Goal: Find contact information: Find contact information

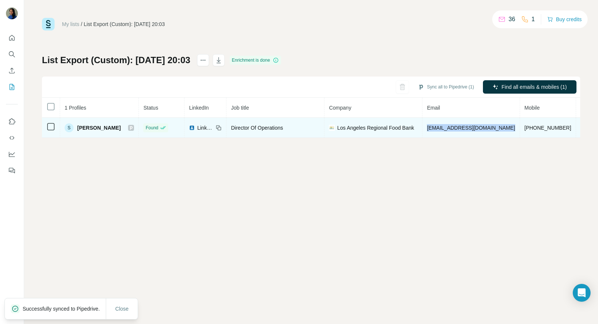
drag, startPoint x: 420, startPoint y: 129, endPoint x: 489, endPoint y: 127, distance: 69.1
click at [489, 127] on tr "S Scott Newton Found LinkedIn Director Of Operations Los Angeles Regional Food …" at bounding box center [380, 128] width 677 height 20
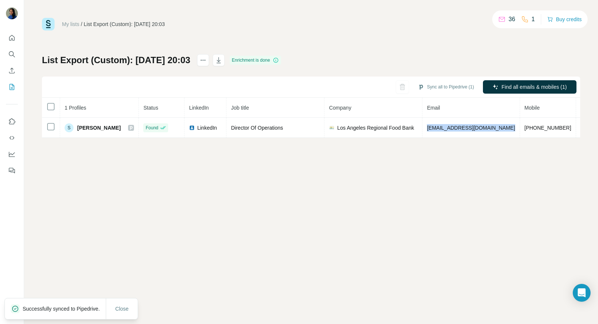
copy span "snewton@lafoodbank.org"
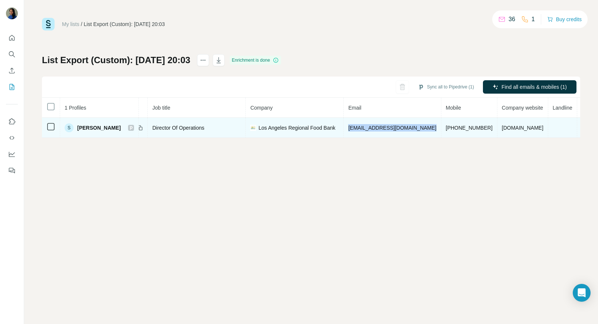
drag, startPoint x: 467, startPoint y: 127, endPoint x: 507, endPoint y: 128, distance: 39.3
click at [507, 128] on td "lafoodbank.org" at bounding box center [522, 128] width 51 height 20
click at [504, 127] on td "lafoodbank.org" at bounding box center [522, 128] width 51 height 20
drag, startPoint x: 480, startPoint y: 128, endPoint x: 457, endPoint y: 128, distance: 22.6
click at [497, 128] on td "lafoodbank.org" at bounding box center [522, 128] width 51 height 20
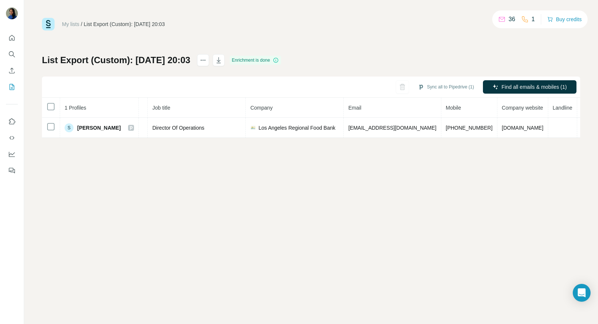
copy span "lafoodbank.org"
click at [12, 35] on icon "Quick start" at bounding box center [11, 37] width 7 height 7
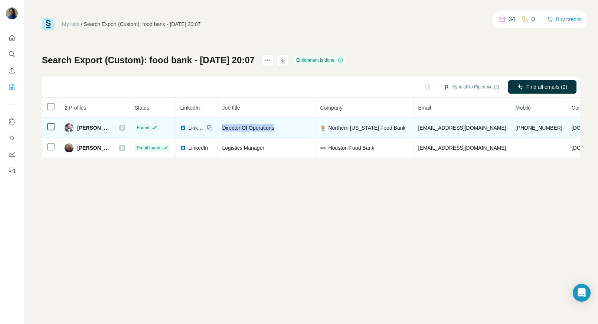
drag, startPoint x: 287, startPoint y: 127, endPoint x: 224, endPoint y: 128, distance: 63.1
click at [224, 128] on td "Director Of Operations" at bounding box center [266, 128] width 98 height 20
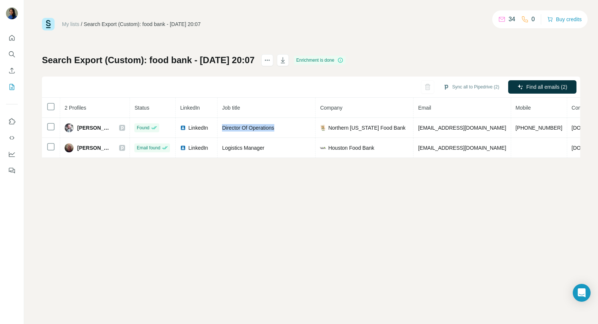
copy span "Director Of Operations"
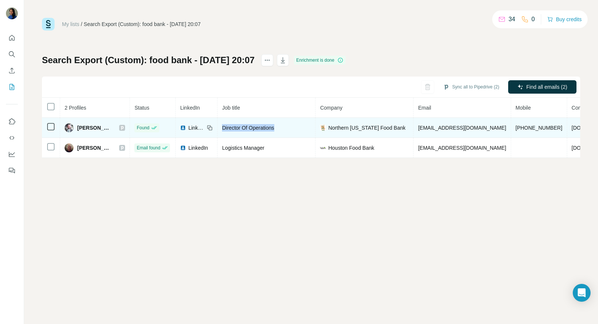
drag, startPoint x: 449, startPoint y: 128, endPoint x: 508, endPoint y: 125, distance: 59.5
click at [508, 125] on td "cgillette@northernilfoodbank.org" at bounding box center [461, 128] width 97 height 20
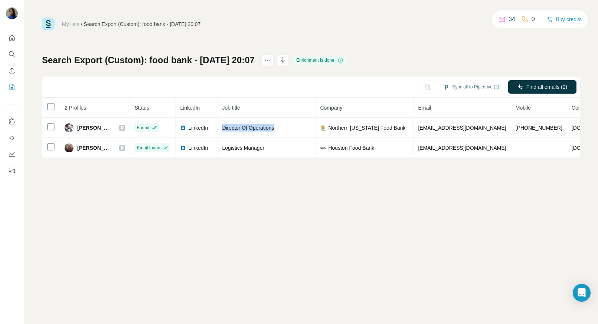
copy span "cgillette@northernilfoodbank.org"
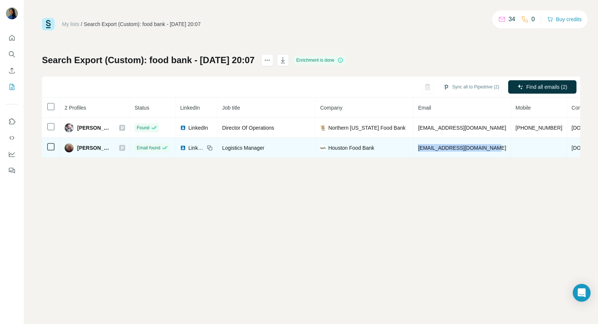
drag, startPoint x: 428, startPoint y: 148, endPoint x: 497, endPoint y: 150, distance: 68.7
click at [497, 150] on td "lvines@houstonfoodbank.org" at bounding box center [461, 148] width 97 height 20
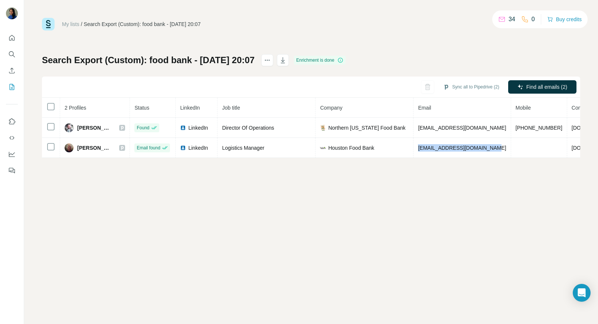
copy span "lvines@houstonfoodbank.org"
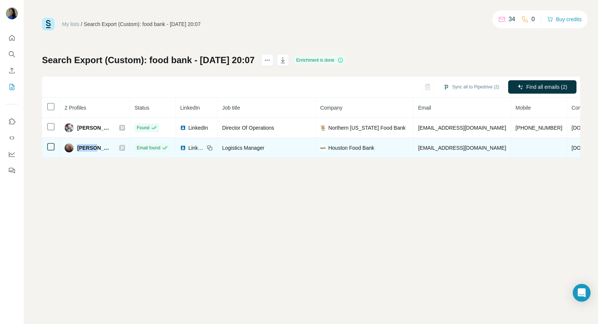
drag, startPoint x: 97, startPoint y: 145, endPoint x: 76, endPoint y: 147, distance: 21.2
click at [76, 147] on div "Lee V." at bounding box center [95, 147] width 60 height 9
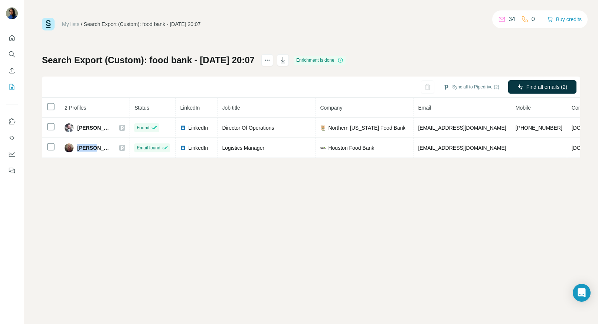
copy span "Lee V."
click at [469, 164] on div "My lists / Search Export (Custom): food bank - 29/08/2025 20:07 34 0 Buy credit…" at bounding box center [311, 162] width 574 height 324
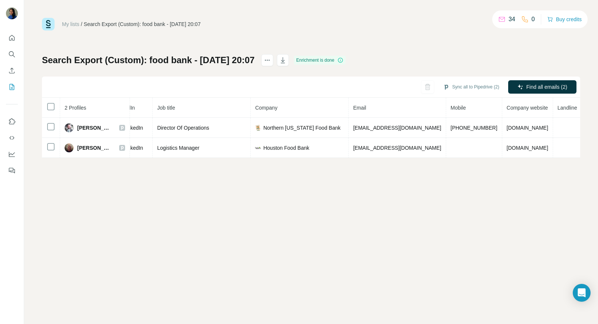
scroll to position [0, 92]
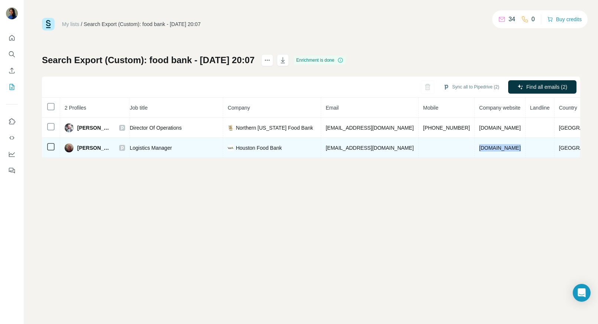
drag, startPoint x: 521, startPoint y: 144, endPoint x: 538, endPoint y: 155, distance: 20.1
click at [538, 155] on tr "Lee V. Email found LinkedIn Logistics Manager Houston Food Bank lvines@houstonf…" at bounding box center [284, 148] width 668 height 20
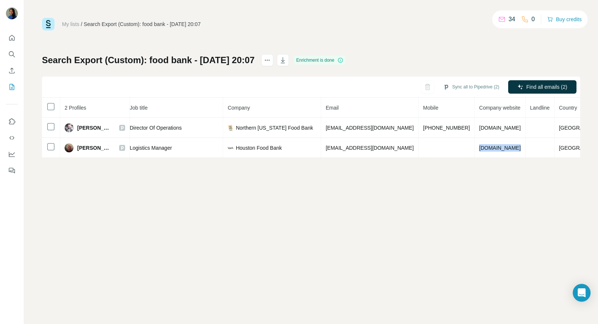
copy span "houstonfoodbank.org"
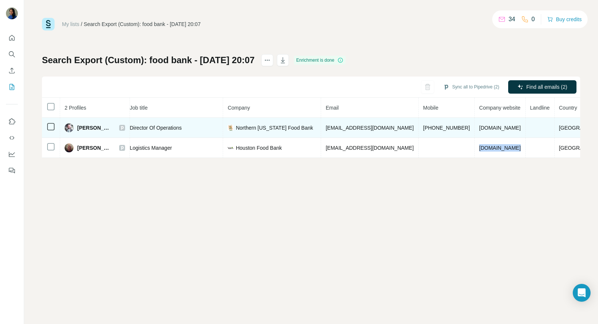
drag, startPoint x: 522, startPoint y: 128, endPoint x: 460, endPoint y: 131, distance: 62.4
click at [475, 128] on td "solvehungertoday.org" at bounding box center [500, 128] width 51 height 20
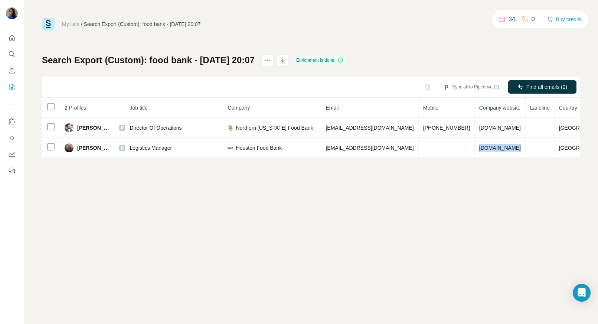
copy span "solvehungertoday.org"
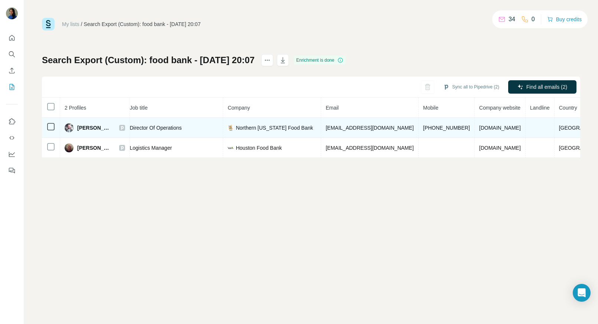
click at [124, 127] on icon at bounding box center [122, 128] width 4 height 6
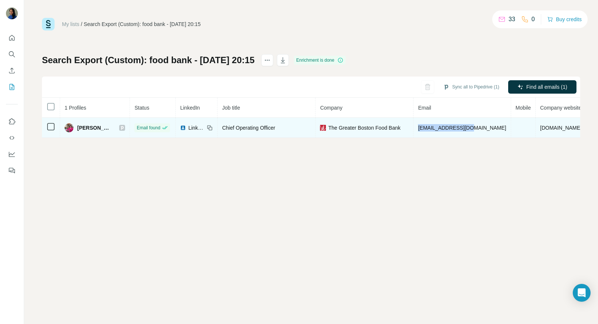
drag, startPoint x: 417, startPoint y: 128, endPoint x: 472, endPoint y: 127, distance: 55.7
click at [472, 127] on td "cschondek@gbfb.org" at bounding box center [461, 128] width 97 height 20
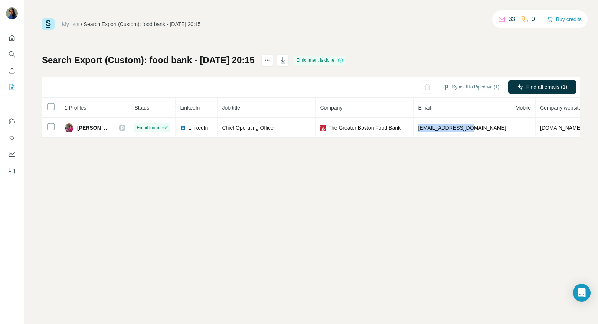
copy span "cschondek@gbfb.org"
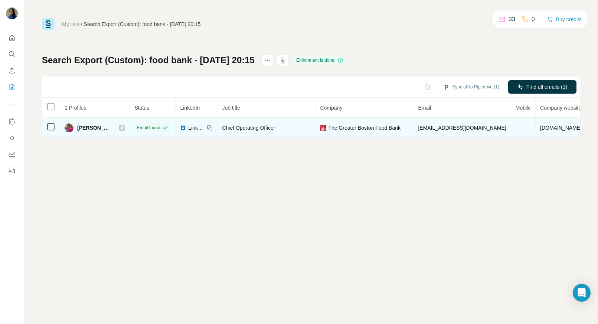
click at [540, 128] on span "gbfb.org" at bounding box center [561, 128] width 42 height 6
drag, startPoint x: 527, startPoint y: 128, endPoint x: 504, endPoint y: 128, distance: 23.0
click at [536, 128] on td "gbfb.org" at bounding box center [561, 128] width 51 height 20
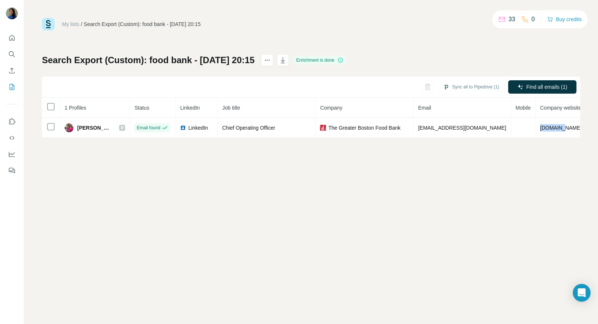
copy span "gbfb.org"
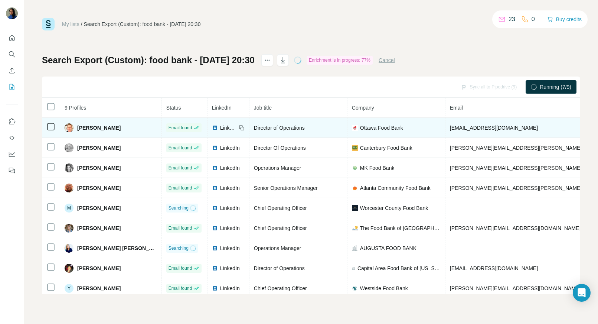
click at [83, 130] on span "[PERSON_NAME]" at bounding box center [98, 127] width 43 height 7
drag, startPoint x: 76, startPoint y: 127, endPoint x: 104, endPoint y: 127, distance: 27.1
click at [104, 127] on div "[PERSON_NAME]" at bounding box center [111, 127] width 92 height 9
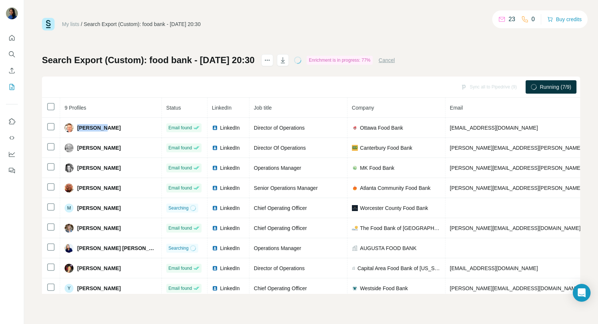
copy span "Andrew C."
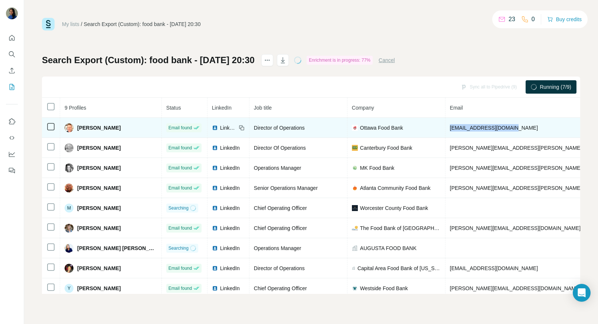
drag, startPoint x: 488, startPoint y: 124, endPoint x: 409, endPoint y: 128, distance: 79.1
click at [445, 128] on td "drew@ottawafoodbank.ca" at bounding box center [536, 128] width 183 height 20
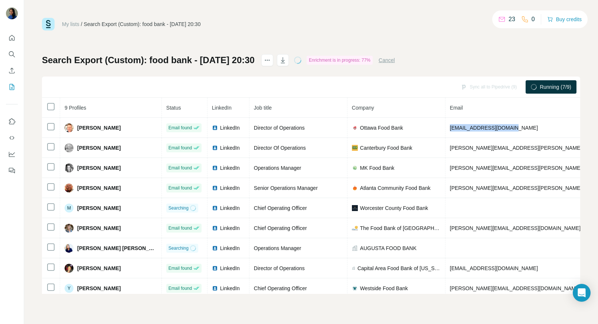
copy span "drew@ottawafoodbank.ca"
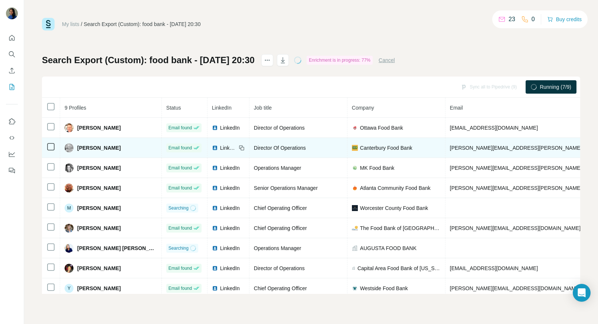
click at [450, 150] on span "angela.gardiner@canterburyfoodbank.org" at bounding box center [537, 148] width 174 height 6
drag, startPoint x: 412, startPoint y: 148, endPoint x: 496, endPoint y: 149, distance: 83.9
click at [496, 149] on td "angela.gardiner@canterburyfoodbank.org" at bounding box center [536, 148] width 183 height 20
drag, startPoint x: 512, startPoint y: 149, endPoint x: 409, endPoint y: 148, distance: 103.2
click at [445, 148] on td "angela.gardiner@canterburyfoodbank.org" at bounding box center [536, 148] width 183 height 20
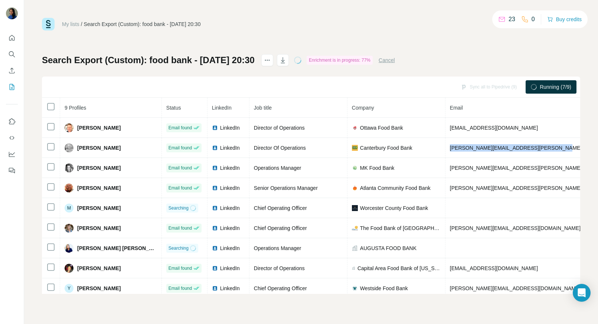
copy span "angela.gardiner@canterburyfoodbank.org"
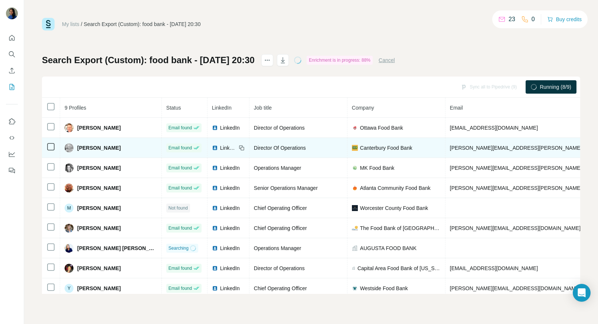
click at [77, 146] on span "Angela Gardiner" at bounding box center [98, 147] width 43 height 7
drag, startPoint x: 80, startPoint y: 148, endPoint x: 118, endPoint y: 148, distance: 38.6
click at [118, 148] on td "Angela Gardiner" at bounding box center [111, 148] width 102 height 20
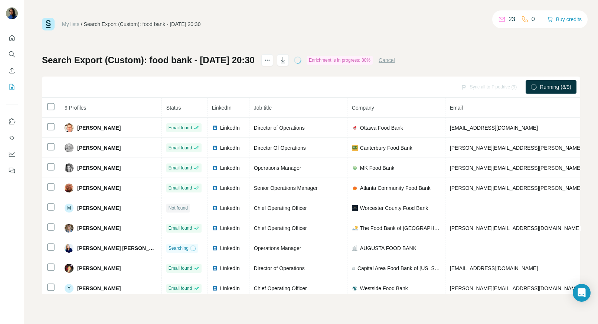
click at [122, 104] on th "9 Profiles" at bounding box center [111, 108] width 102 height 20
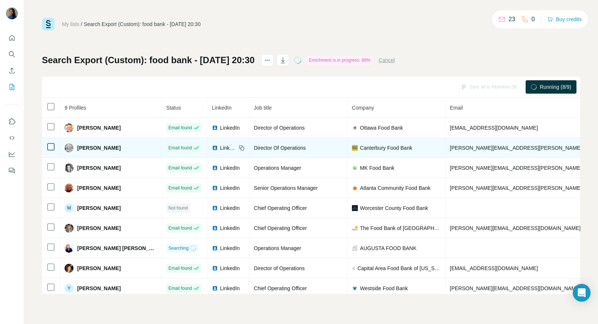
click at [94, 149] on span "Angela Gardiner" at bounding box center [98, 147] width 43 height 7
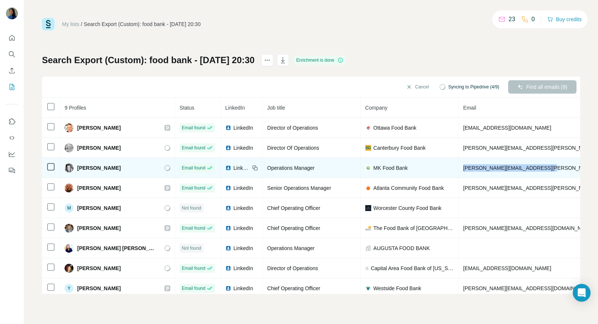
drag, startPoint x: 517, startPoint y: 168, endPoint x: 423, endPoint y: 168, distance: 93.1
click at [459, 168] on td "louisa.hobbs@mkfoodbank.org.uk" at bounding box center [550, 168] width 183 height 20
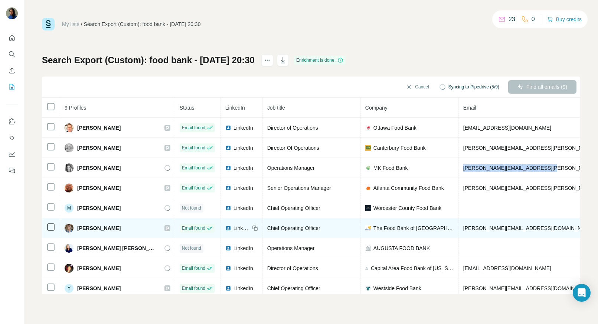
copy span "louisa.hobbs@mkfoodbank.org.uk"
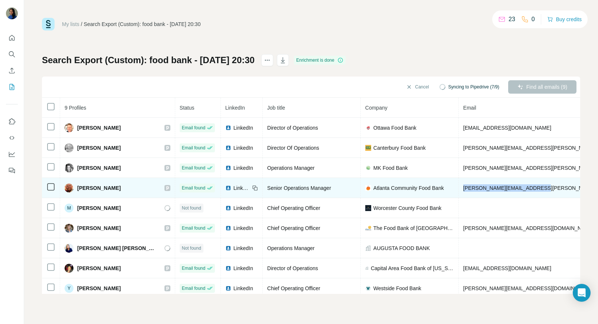
drag, startPoint x: 497, startPoint y: 189, endPoint x: 423, endPoint y: 187, distance: 74.6
click at [459, 187] on td "matthew.richardson@acfb.org" at bounding box center [550, 188] width 183 height 20
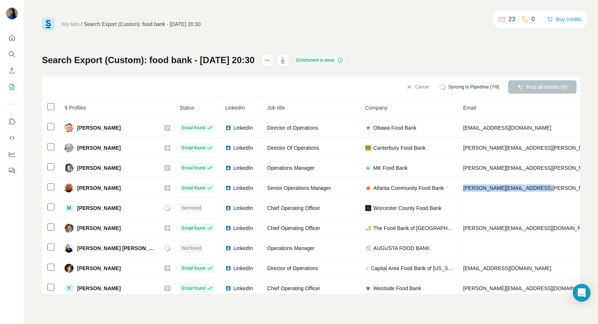
copy span "matthew.richardson@acfb.org"
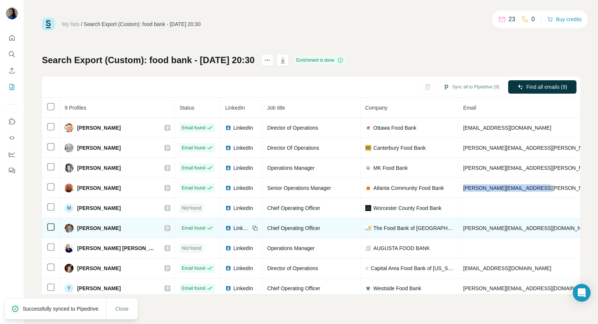
click at [463, 226] on span "rebeccah@thefoodbank.ca" at bounding box center [528, 228] width 131 height 6
drag, startPoint x: 503, startPoint y: 227, endPoint x: 420, endPoint y: 227, distance: 82.8
click at [459, 227] on td "rebeccah@thefoodbank.ca" at bounding box center [550, 228] width 183 height 20
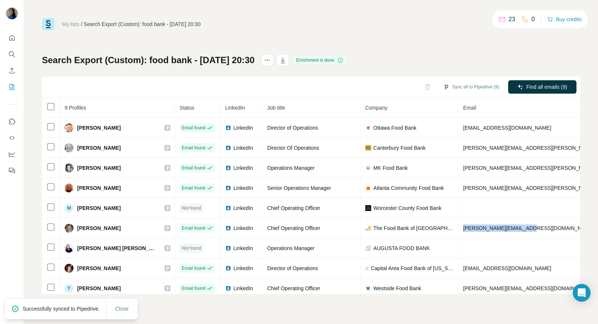
copy span "rebeccah@thefoodbank.ca"
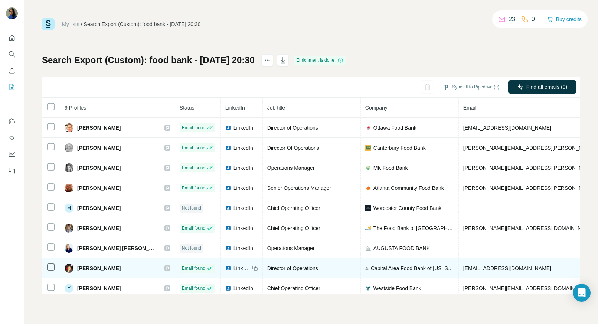
click at [489, 266] on span "tsaunders@capitalareafoodbank.org" at bounding box center [507, 268] width 88 height 6
drag, startPoint x: 520, startPoint y: 269, endPoint x: 420, endPoint y: 269, distance: 100.6
click at [459, 269] on td "tsaunders@capitalareafoodbank.org" at bounding box center [550, 268] width 183 height 20
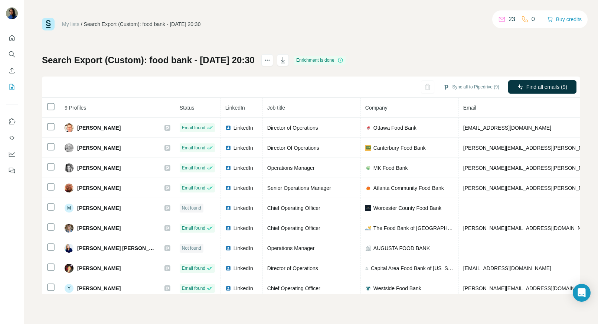
copy span "tsaunders@capitalareafoodbank.org"
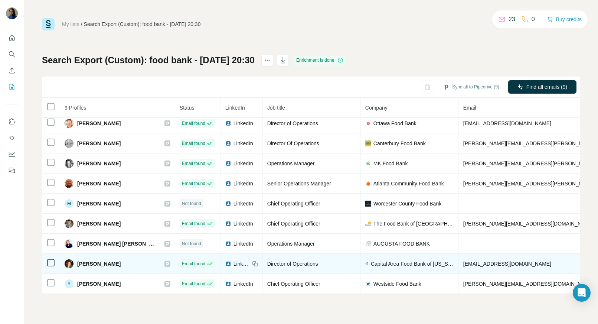
scroll to position [9, 0]
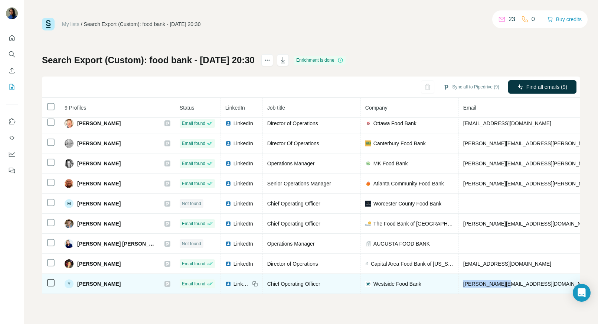
drag, startPoint x: 454, startPoint y: 283, endPoint x: 418, endPoint y: 277, distance: 36.9
click at [418, 277] on tr "Y Yvonne Leung Email found LinkedIn Chief Operating Officer Westside Food Bank …" at bounding box center [425, 284] width 767 height 20
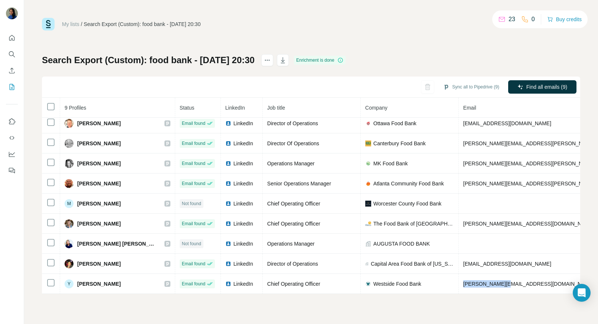
copy tr "yvonne@wsfb.org"
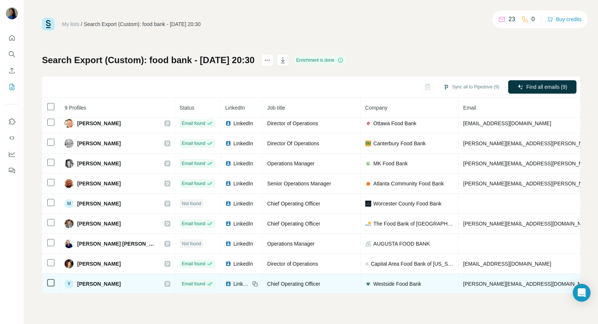
click at [373, 280] on span "Westside Food Bank" at bounding box center [397, 283] width 48 height 7
drag, startPoint x: 334, startPoint y: 280, endPoint x: 390, endPoint y: 279, distance: 55.7
click at [390, 280] on div "Westside Food Bank" at bounding box center [409, 283] width 89 height 7
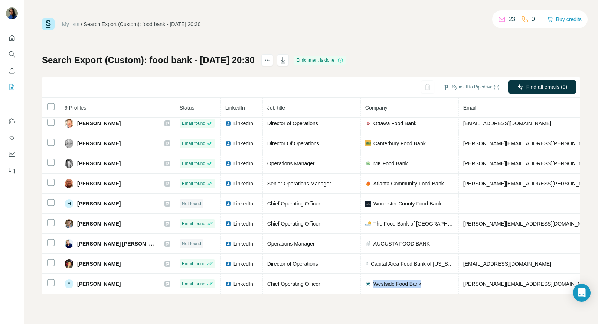
copy span "Westside Food Bank"
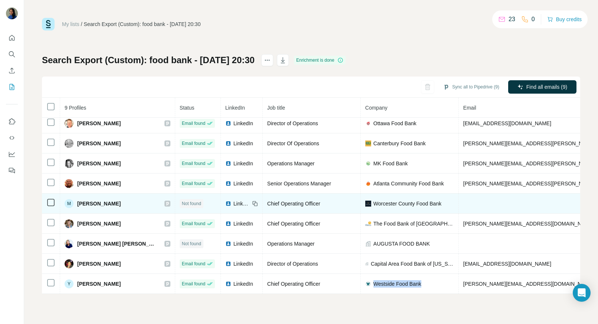
drag, startPoint x: 78, startPoint y: 200, endPoint x: 117, endPoint y: 200, distance: 39.0
click at [117, 200] on span "Michael Hughes" at bounding box center [98, 203] width 43 height 7
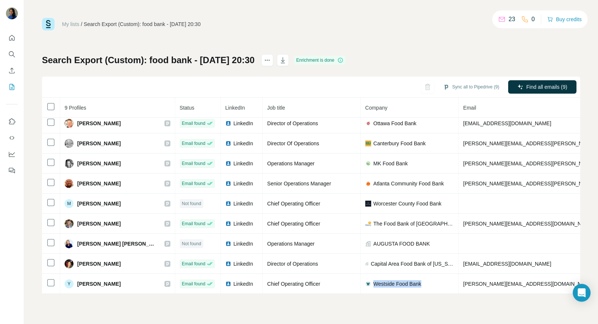
copy span "Michael Hughes"
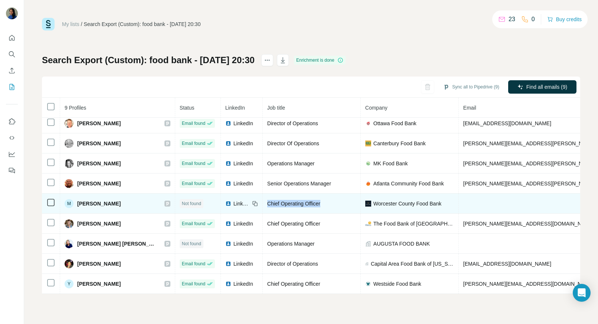
drag, startPoint x: 283, startPoint y: 199, endPoint x: 225, endPoint y: 199, distance: 58.3
click at [263, 199] on td "Chief Operating Officer" at bounding box center [312, 203] width 98 height 20
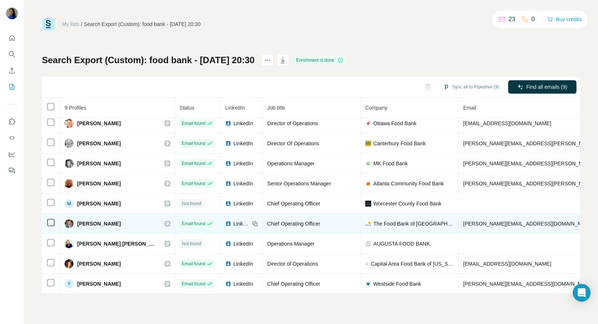
click at [78, 220] on span "Rebecca H." at bounding box center [98, 223] width 43 height 7
drag, startPoint x: 77, startPoint y: 218, endPoint x: 107, endPoint y: 220, distance: 29.4
click at [107, 220] on div "Rebecca H." at bounding box center [118, 223] width 106 height 9
drag, startPoint x: 227, startPoint y: 219, endPoint x: 299, endPoint y: 219, distance: 71.6
click at [299, 219] on td "Chief Operating Officer" at bounding box center [312, 223] width 98 height 20
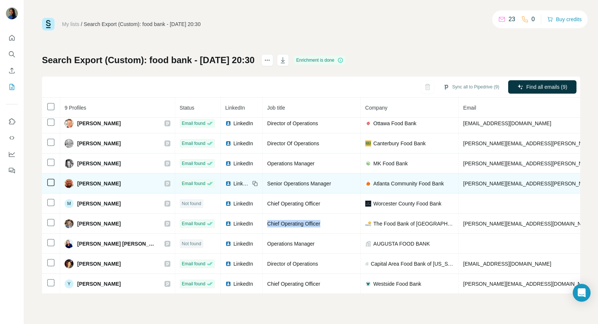
click at [263, 183] on td "Senior Operations Manager" at bounding box center [312, 183] width 98 height 20
drag, startPoint x: 228, startPoint y: 178, endPoint x: 320, endPoint y: 176, distance: 92.4
click at [320, 176] on td "Senior Operations Manager" at bounding box center [312, 183] width 98 height 20
click at [166, 181] on icon at bounding box center [167, 183] width 3 height 4
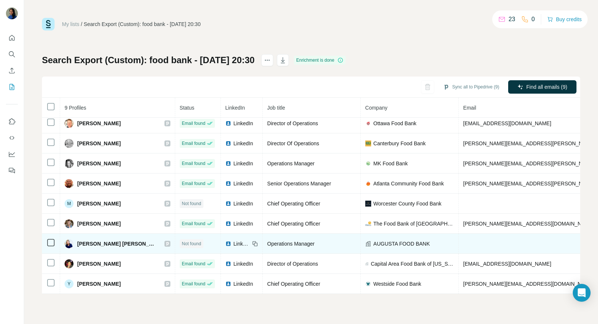
click at [93, 241] on span "Sawyer Boulette" at bounding box center [117, 243] width 80 height 7
click at [165, 241] on icon at bounding box center [167, 243] width 4 height 6
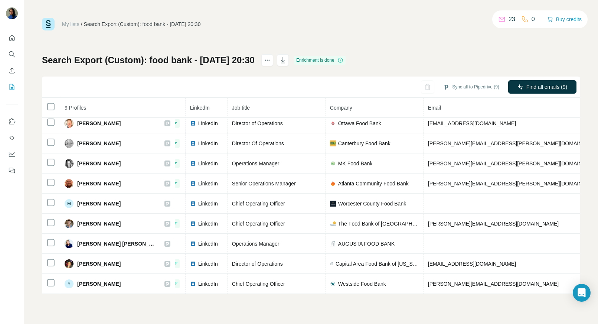
scroll to position [9, 57]
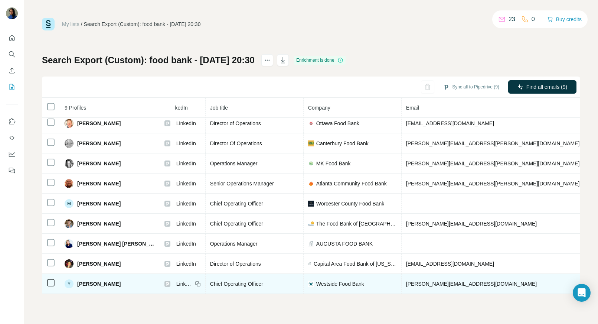
drag, startPoint x: 546, startPoint y: 276, endPoint x: 504, endPoint y: 277, distance: 41.6
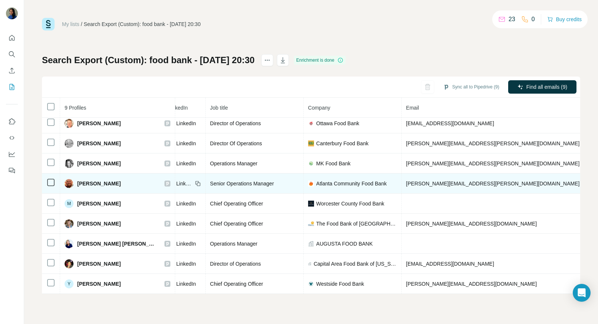
drag, startPoint x: 512, startPoint y: 179, endPoint x: 504, endPoint y: 179, distance: 8.2
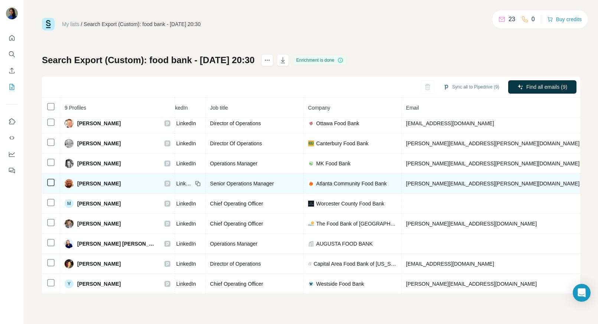
drag, startPoint x: 515, startPoint y: 178, endPoint x: 504, endPoint y: 178, distance: 11.5
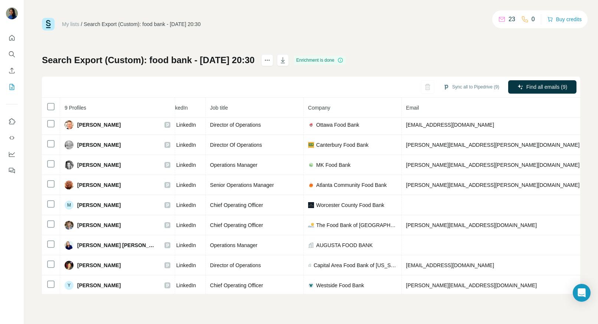
scroll to position [0, 57]
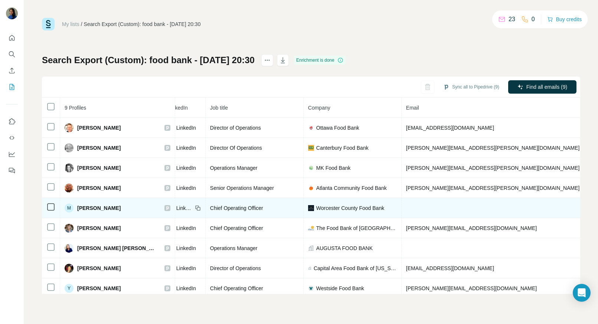
drag, startPoint x: 553, startPoint y: 209, endPoint x: 504, endPoint y: 205, distance: 48.4
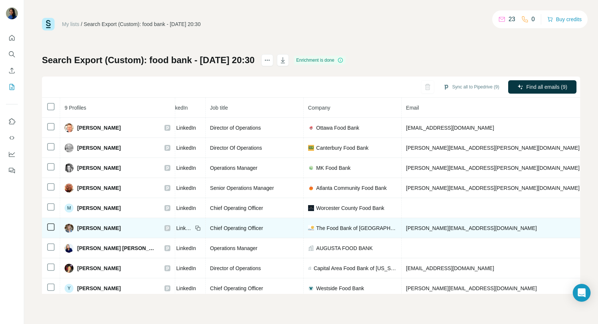
drag, startPoint x: 548, startPoint y: 226, endPoint x: 500, endPoint y: 229, distance: 48.7
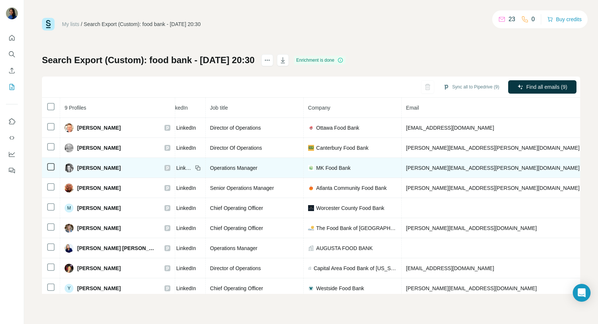
drag, startPoint x: 563, startPoint y: 148, endPoint x: 463, endPoint y: 161, distance: 101.1
drag, startPoint x: 556, startPoint y: 167, endPoint x: 505, endPoint y: 168, distance: 50.5
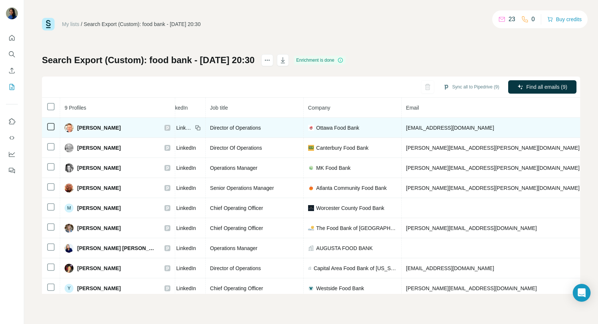
drag, startPoint x: 554, startPoint y: 127, endPoint x: 505, endPoint y: 129, distance: 49.4
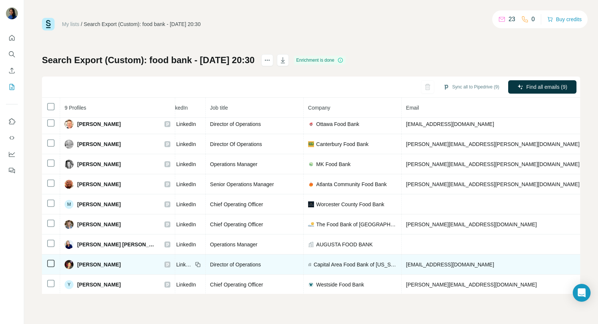
scroll to position [9, 57]
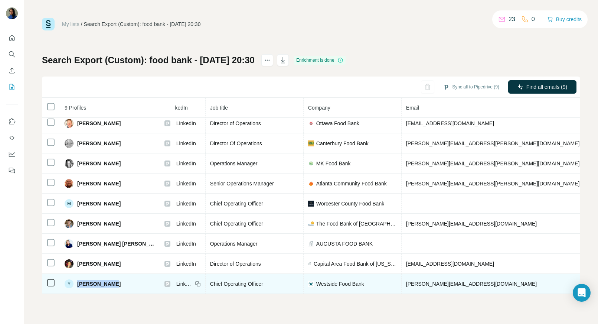
drag, startPoint x: 112, startPoint y: 279, endPoint x: 75, endPoint y: 278, distance: 37.5
click at [75, 279] on div "Y Yvonne Leung" at bounding box center [118, 283] width 106 height 9
click at [215, 281] on span "Chief Operating Officer" at bounding box center [236, 284] width 53 height 6
drag, startPoint x: 215, startPoint y: 280, endPoint x: 224, endPoint y: 278, distance: 9.0
click at [215, 281] on span "Chief Operating Officer" at bounding box center [236, 284] width 53 height 6
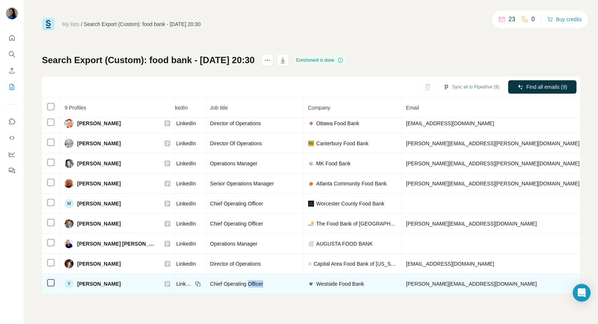
click at [239, 280] on div "Chief Operating Officer" at bounding box center [254, 283] width 89 height 7
drag, startPoint x: 233, startPoint y: 279, endPoint x: 149, endPoint y: 280, distance: 83.9
click at [149, 280] on tr "Y Yvonne Leung Email found LinkedIn Chief Operating Officer Westside Food Bank …" at bounding box center [368, 284] width 767 height 20
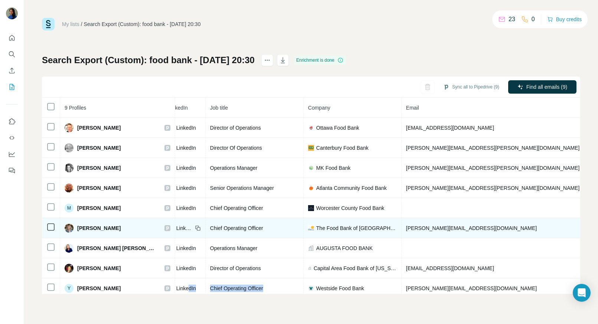
scroll to position [1, 57]
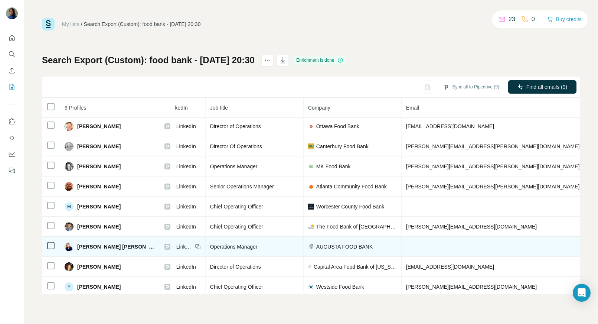
click at [176, 245] on span "LinkedIn" at bounding box center [184, 246] width 16 height 7
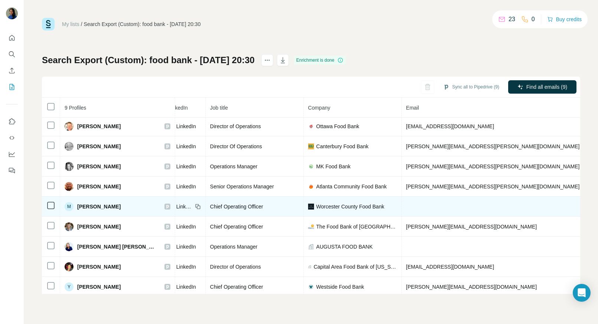
click at [176, 207] on span "LinkedIn" at bounding box center [184, 206] width 16 height 7
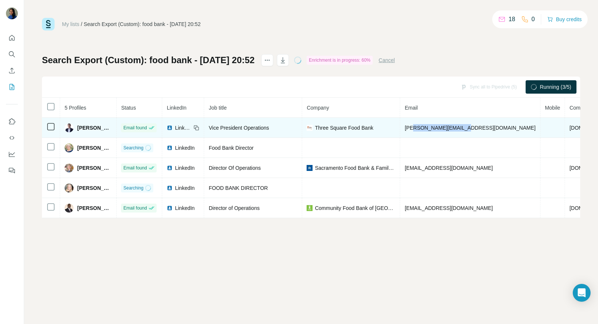
drag, startPoint x: 473, startPoint y: 127, endPoint x: 406, endPoint y: 127, distance: 67.2
click at [408, 127] on td "[PERSON_NAME][EMAIL_ADDRESS][DOMAIN_NAME]" at bounding box center [470, 128] width 140 height 20
click at [405, 127] on span "[PERSON_NAME][EMAIL_ADDRESS][DOMAIN_NAME]" at bounding box center [470, 128] width 131 height 6
drag, startPoint x: 401, startPoint y: 128, endPoint x: 484, endPoint y: 127, distance: 82.8
click at [483, 127] on td "brice@threesquare.org" at bounding box center [470, 128] width 140 height 20
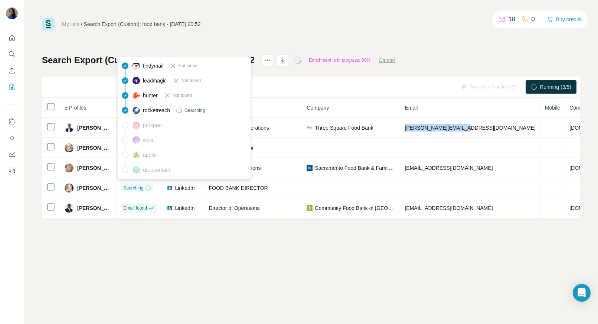
copy span "brice@threesquare.org"
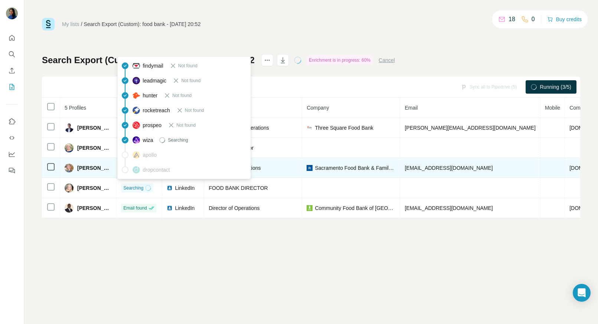
click at [439, 165] on span "jwainaina@sacramentofoodbank.org" at bounding box center [449, 168] width 88 height 6
click at [490, 169] on td "jwainaina@sacramentofoodbank.org" at bounding box center [470, 168] width 140 height 20
drag, startPoint x: 490, startPoint y: 168, endPoint x: 401, endPoint y: 169, distance: 89.1
click at [401, 169] on td "jwainaina@sacramentofoodbank.org" at bounding box center [470, 168] width 140 height 20
drag, startPoint x: 424, startPoint y: 167, endPoint x: 493, endPoint y: 167, distance: 69.0
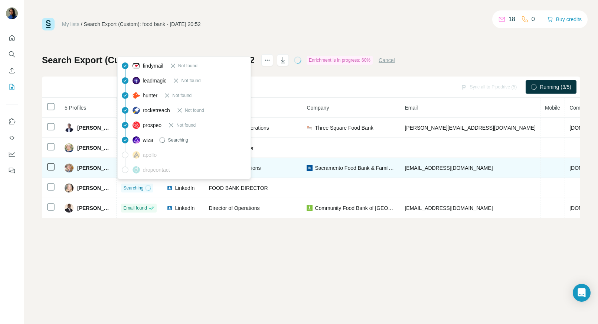
click at [493, 167] on td "jwainaina@sacramentofoodbank.org" at bounding box center [470, 168] width 140 height 20
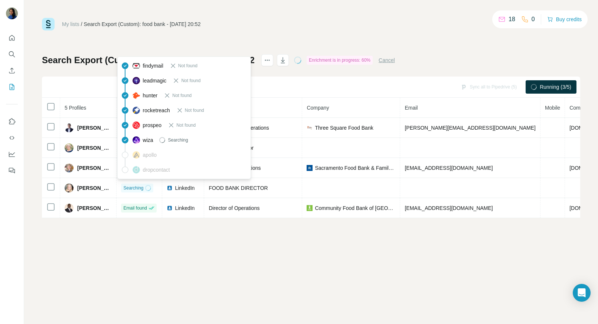
copy span "jwainaina@sacramentofoodbank.org"
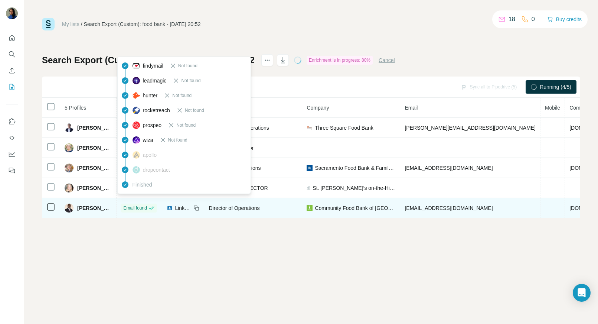
click at [429, 207] on span "tpickens@feedingal.org" at bounding box center [449, 208] width 88 height 6
click at [466, 210] on td "tpickens@feedingal.org" at bounding box center [470, 208] width 140 height 20
drag, startPoint x: 464, startPoint y: 209, endPoint x: 430, endPoint y: 206, distance: 33.9
click at [430, 206] on td "tpickens@feedingal.org" at bounding box center [470, 208] width 140 height 20
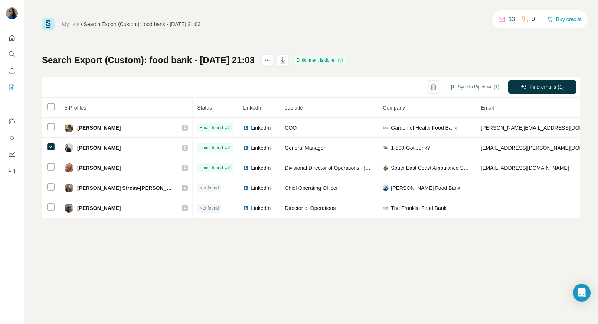
click at [432, 85] on icon "button" at bounding box center [433, 84] width 3 height 1
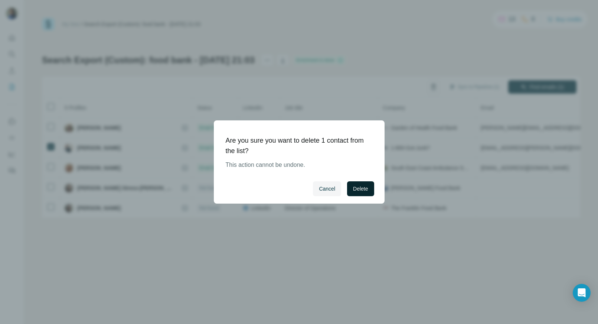
click at [366, 186] on span "Delete" at bounding box center [360, 188] width 15 height 7
